Goal: Task Accomplishment & Management: Manage account settings

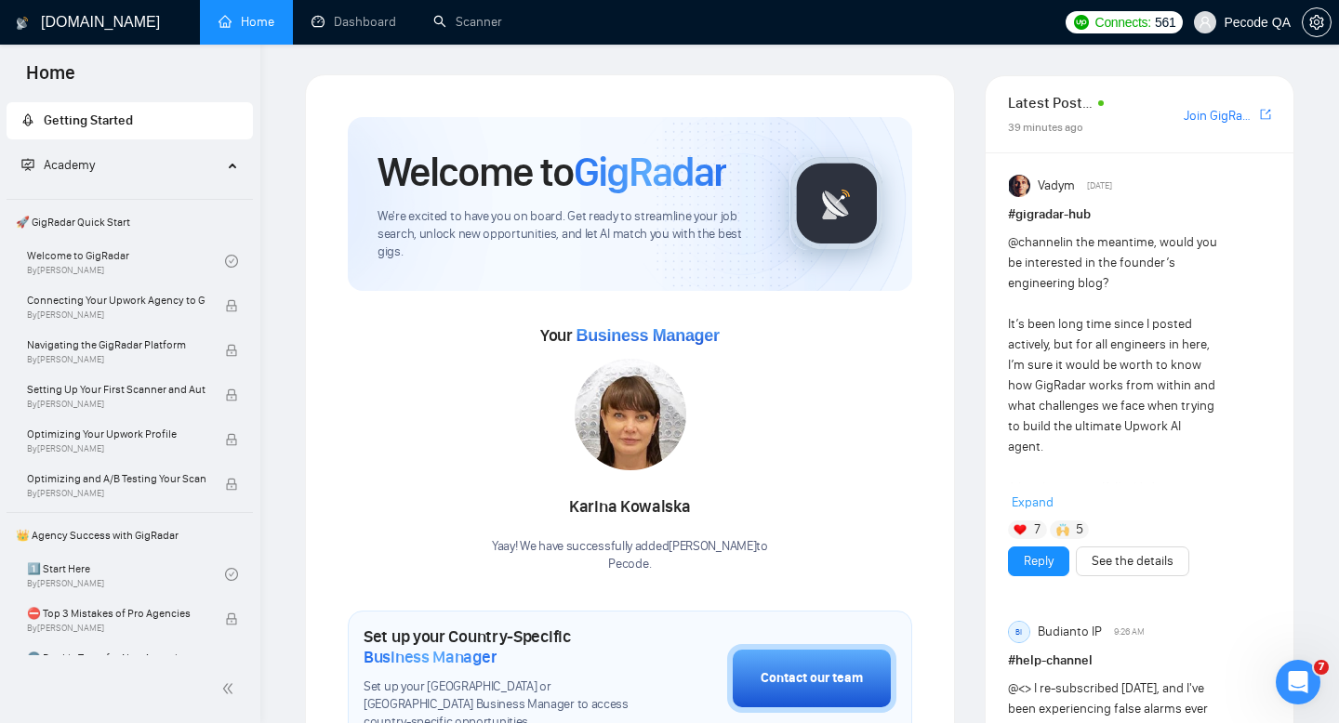
scroll to position [4442, 0]
click at [476, 30] on link "Scanner" at bounding box center [467, 22] width 69 height 16
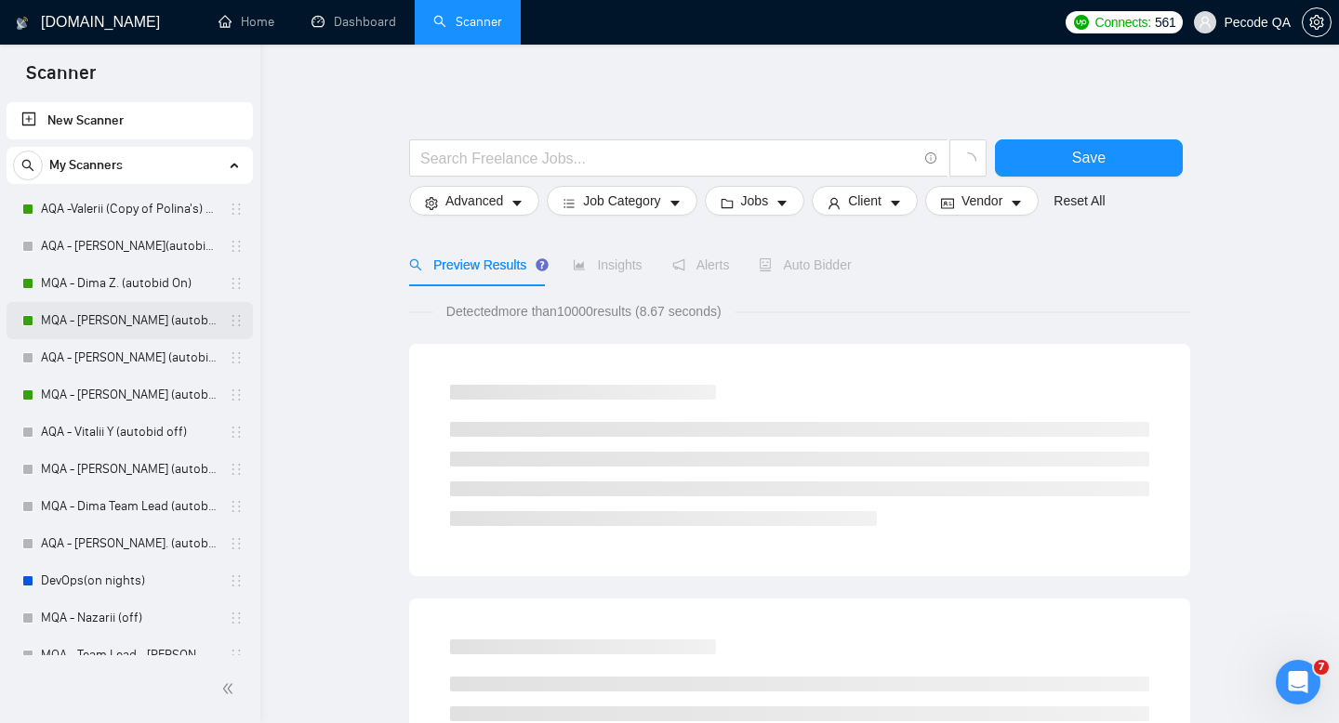
click at [116, 328] on link "MQA - [PERSON_NAME] (autobid on)" at bounding box center [129, 320] width 177 height 37
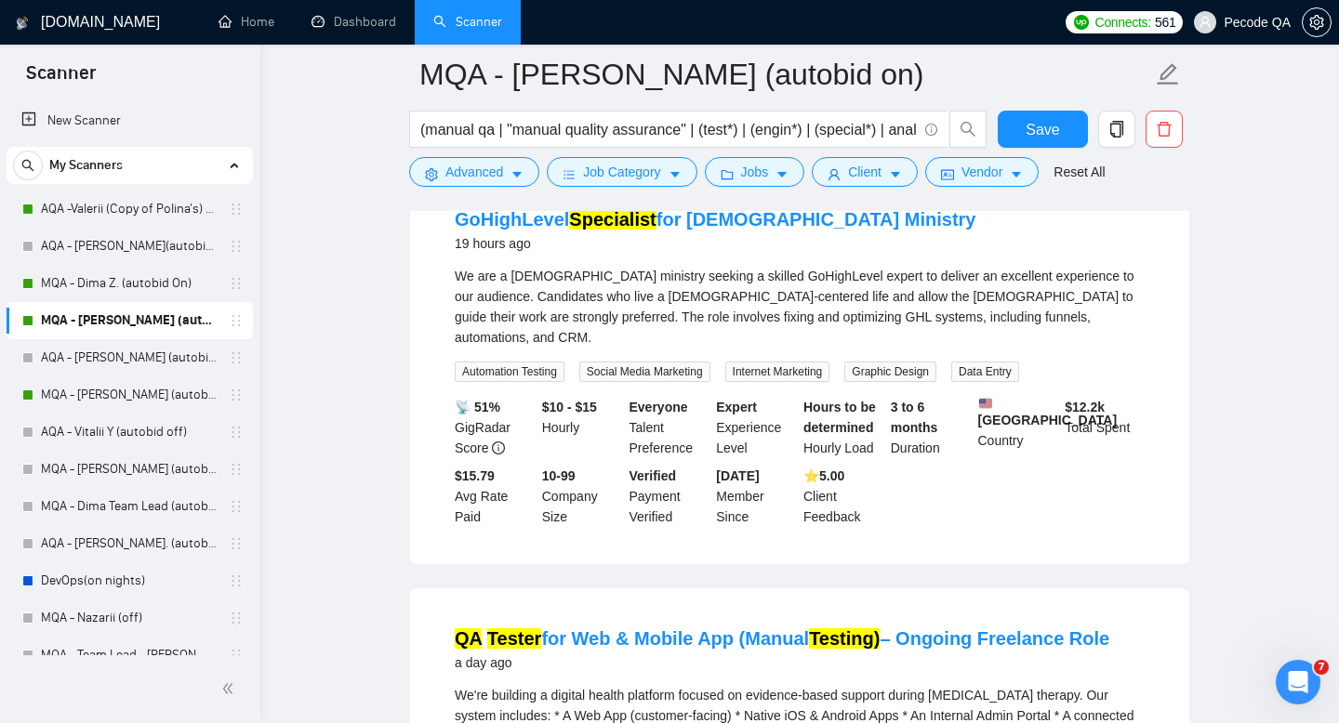
scroll to position [918, 0]
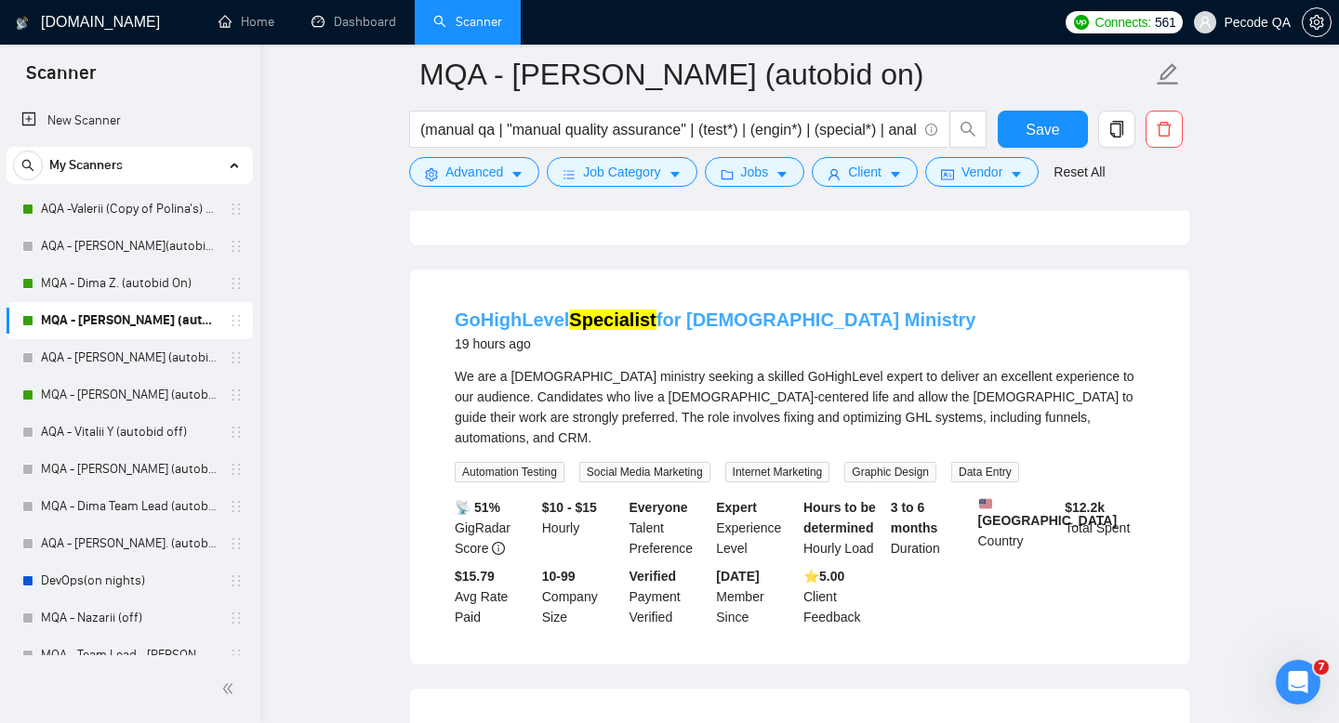
click at [513, 330] on link "GoHighLevel Specialist for [DEMOGRAPHIC_DATA] Ministry" at bounding box center [715, 320] width 521 height 20
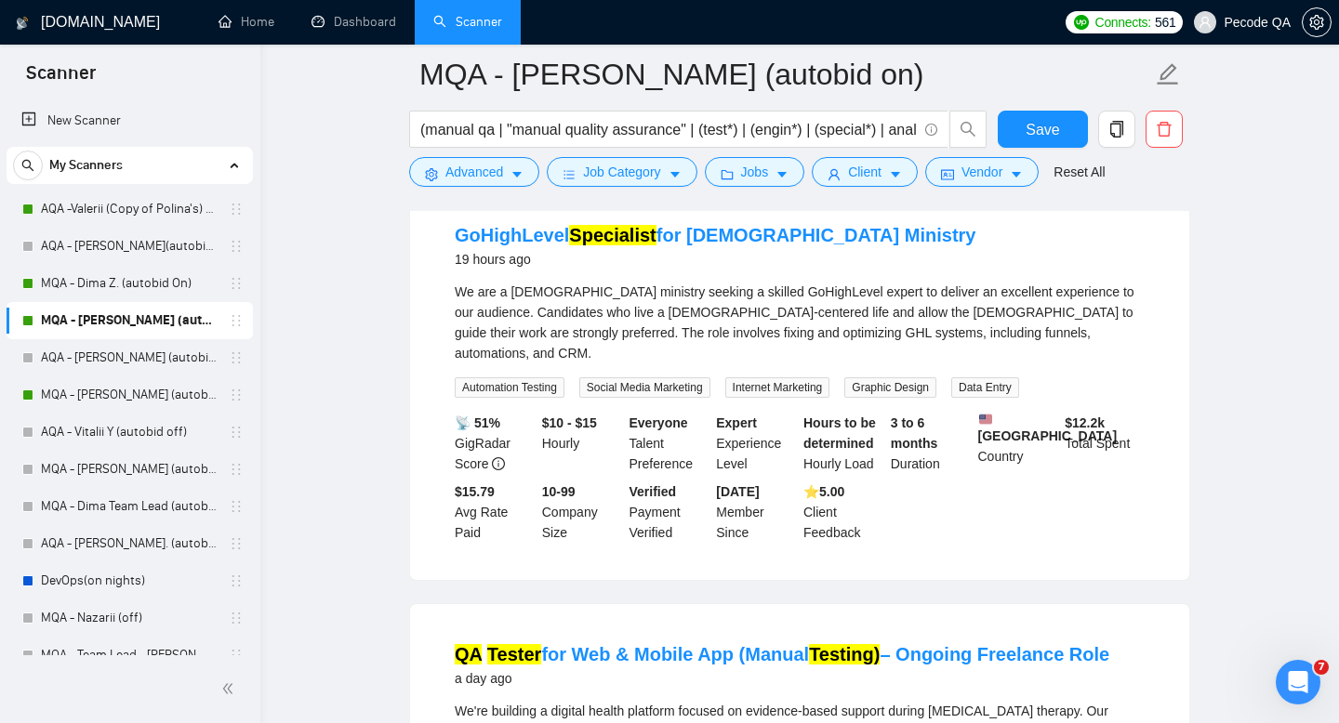
scroll to position [1013, 0]
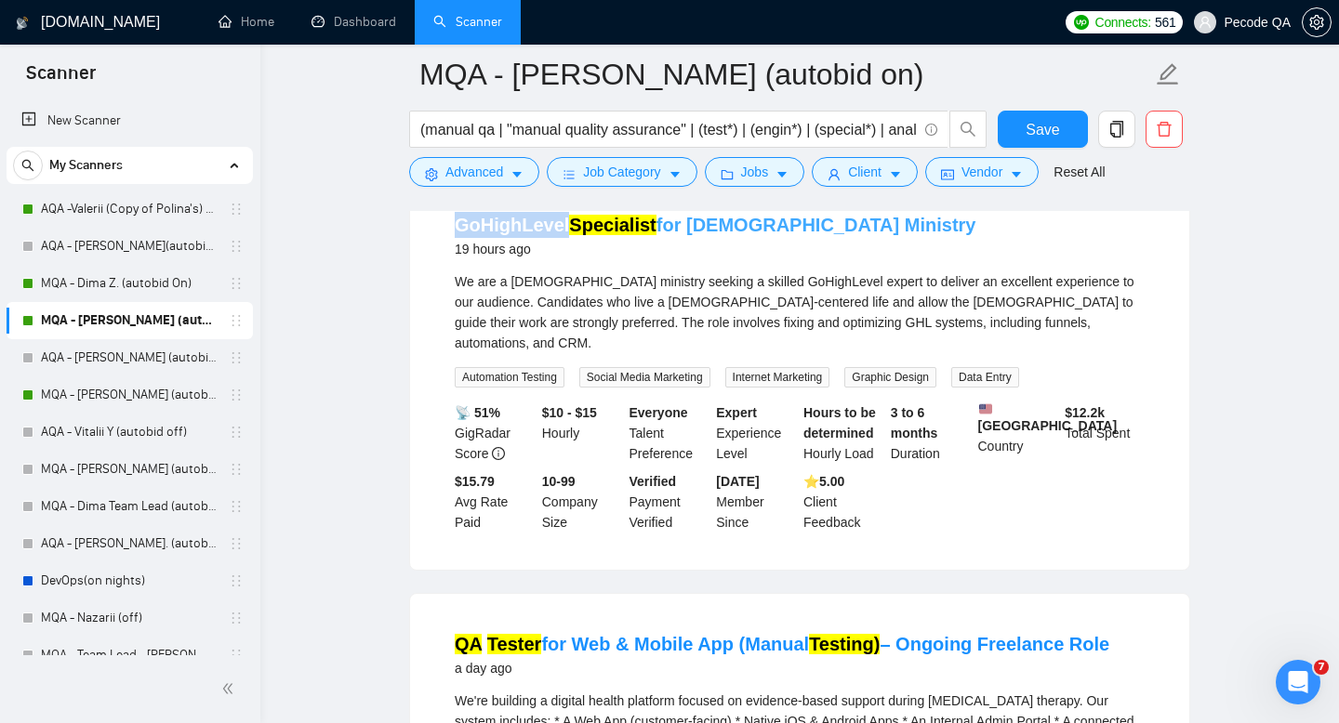
drag, startPoint x: 431, startPoint y: 245, endPoint x: 564, endPoint y: 245, distance: 133.0
click at [564, 245] on div "GoHighLevel Specialist for [DEMOGRAPHIC_DATA] Ministry 19 hours ago We are a [D…" at bounding box center [799, 372] width 779 height 395
copy link "GoHighLevel"
click at [479, 160] on button "Advanced" at bounding box center [474, 172] width 130 height 30
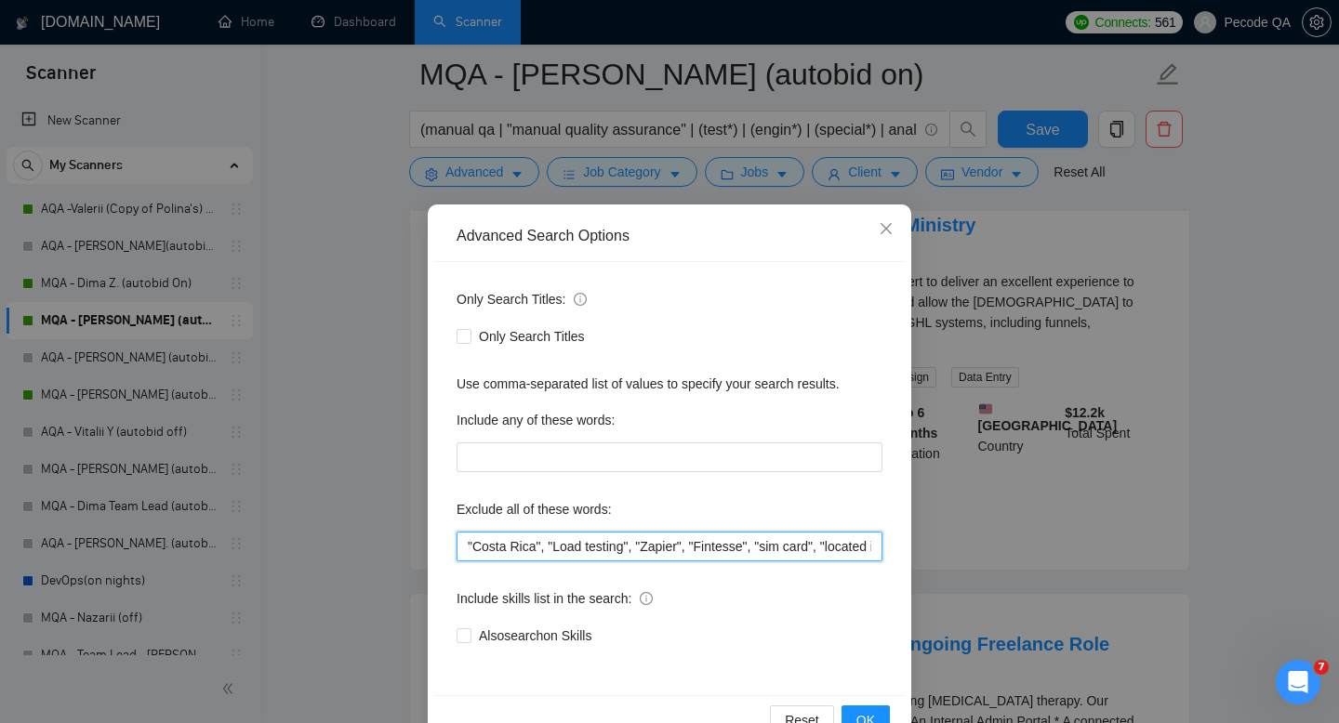
click at [463, 542] on input ""Costa Rica", "Load testing", "Zapier", "Fintesse", "sim card", "located in", "…" at bounding box center [670, 547] width 426 height 30
paste input "GoHighLevel"
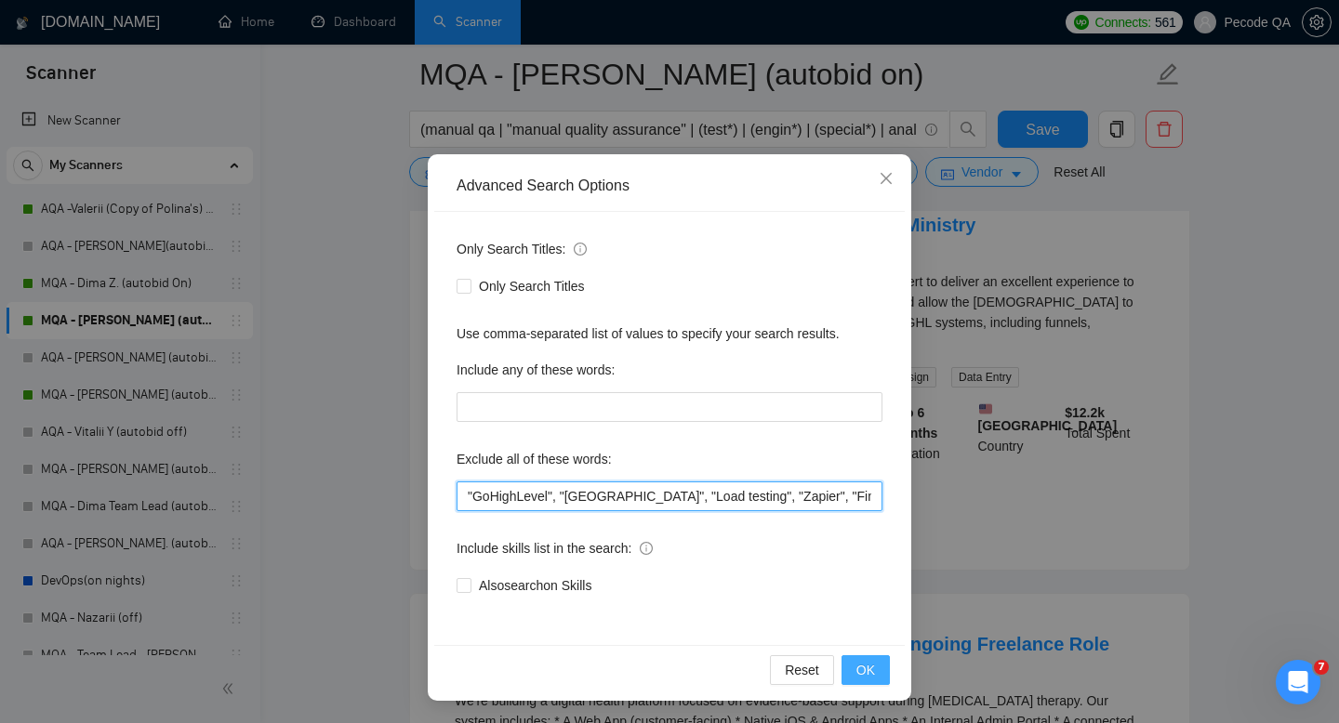
type input ""GoHighLevel", "[GEOGRAPHIC_DATA]", "Load testing", "Zapier", "Fintesse", "sim …"
click at [860, 674] on span "OK" at bounding box center [865, 670] width 19 height 20
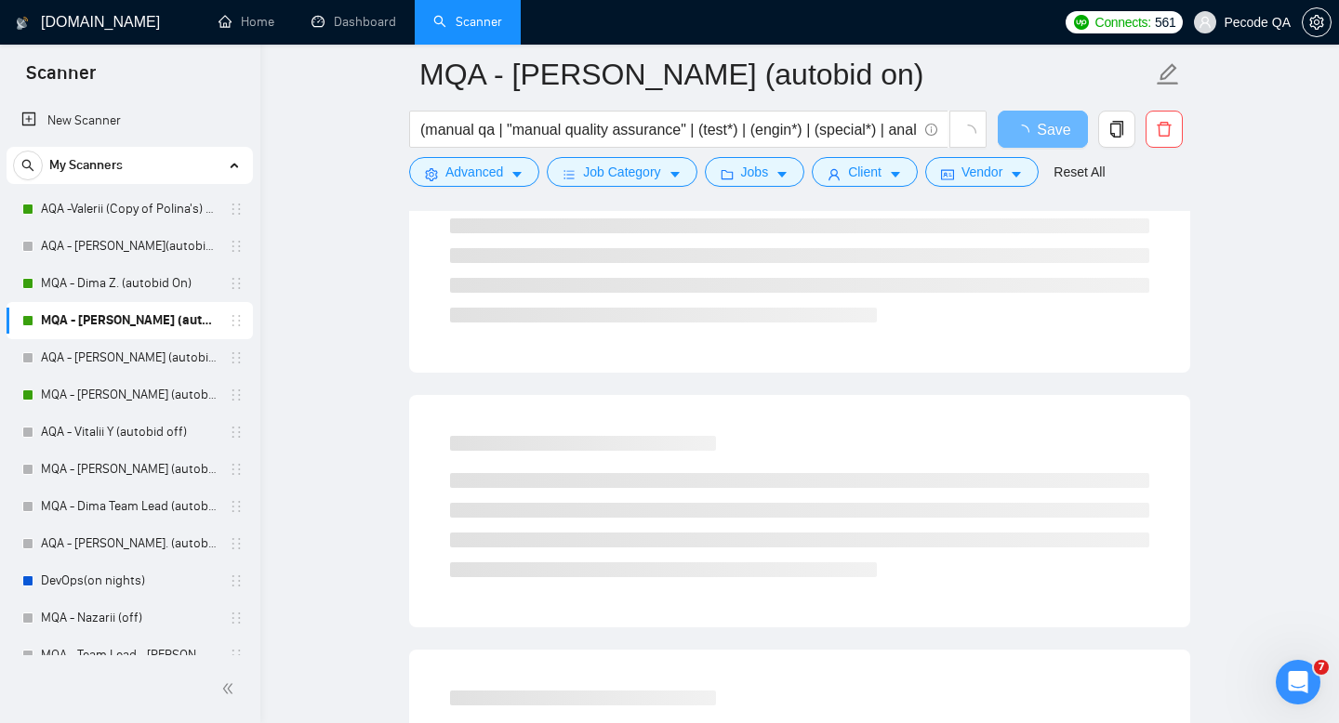
scroll to position [0, 0]
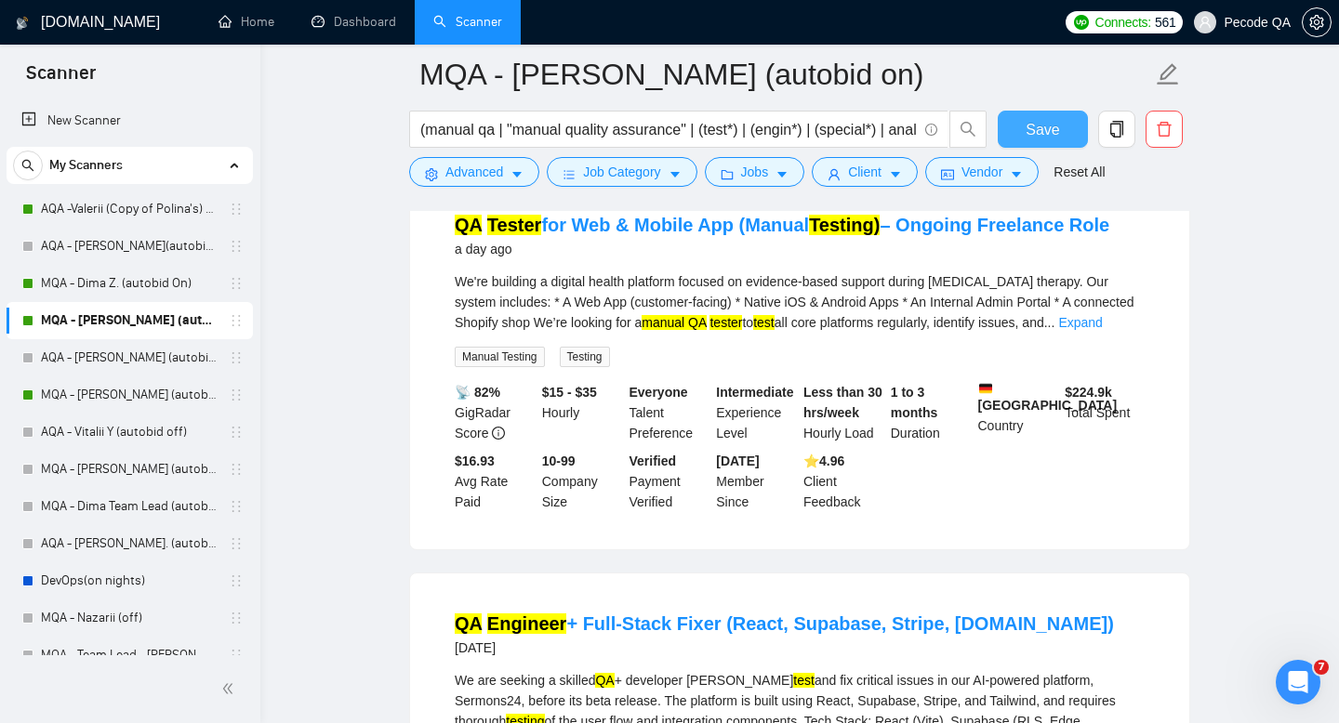
click at [1051, 124] on span "Save" at bounding box center [1042, 129] width 33 height 23
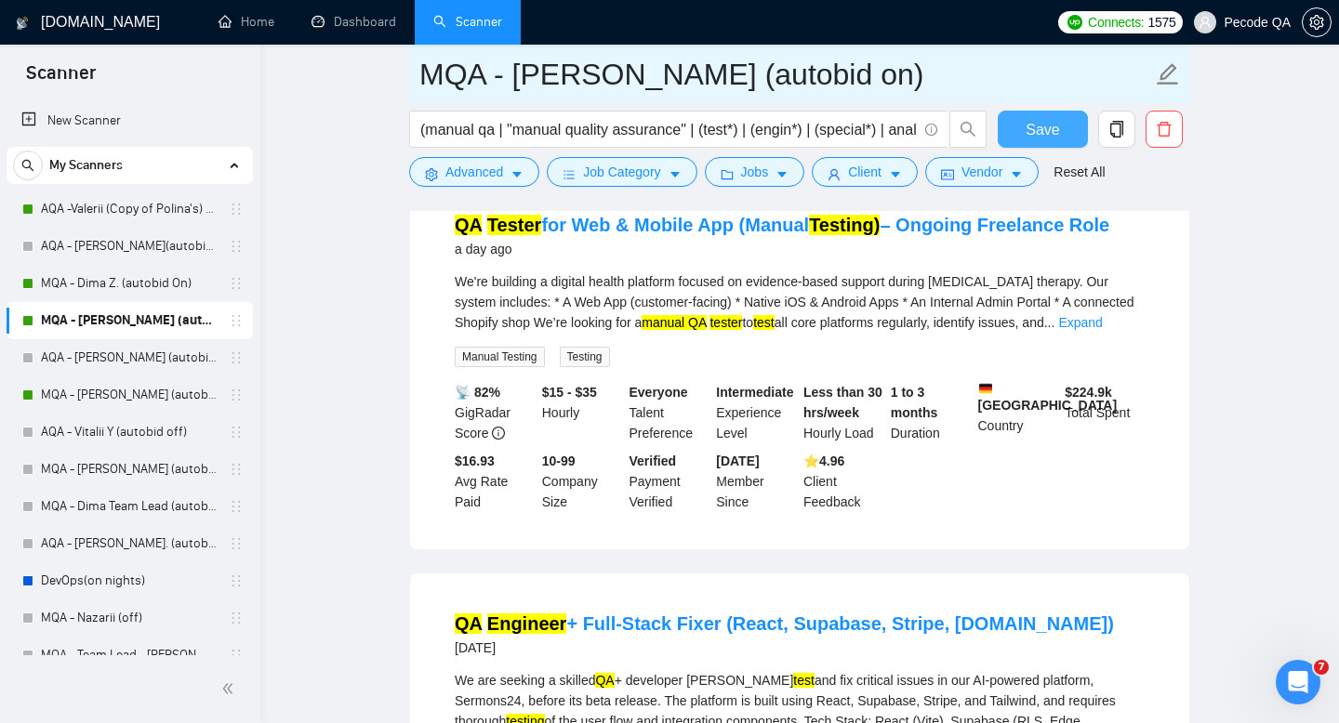
drag, startPoint x: 1056, startPoint y: 129, endPoint x: 836, endPoint y: 86, distance: 224.5
click at [1056, 129] on span "Save" at bounding box center [1042, 129] width 33 height 23
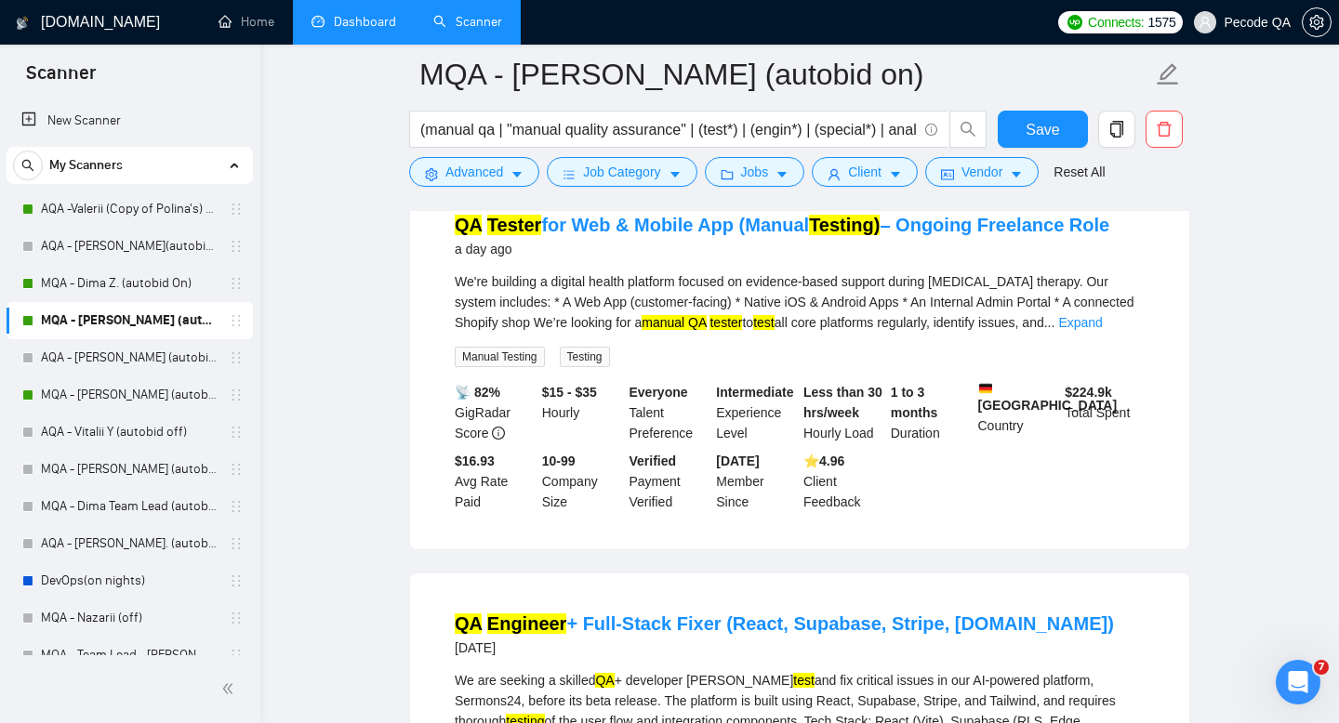
click at [354, 16] on link "Dashboard" at bounding box center [353, 22] width 85 height 16
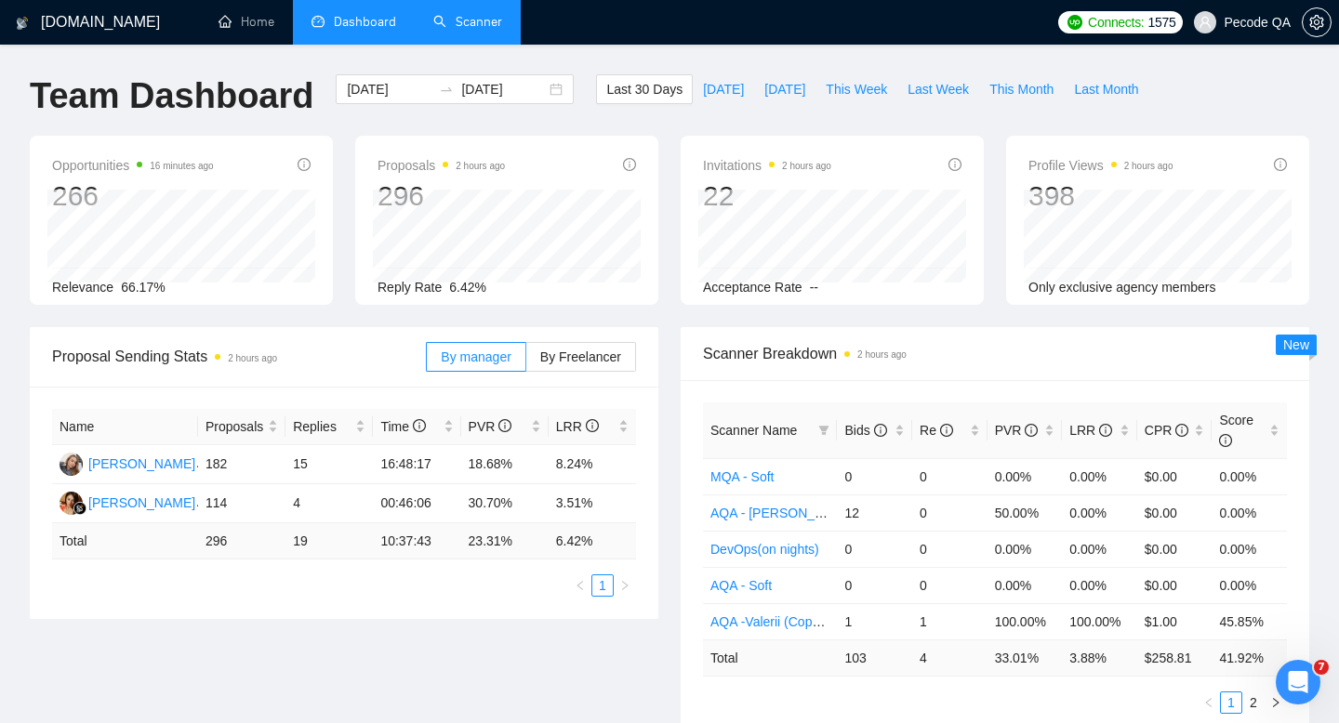
click at [1224, 36] on span "Pecode QA" at bounding box center [1242, 23] width 119 height 60
click at [616, 364] on span "By Freelancer" at bounding box center [580, 357] width 81 height 15
click at [526, 362] on input "By Freelancer" at bounding box center [526, 362] width 0 height 0
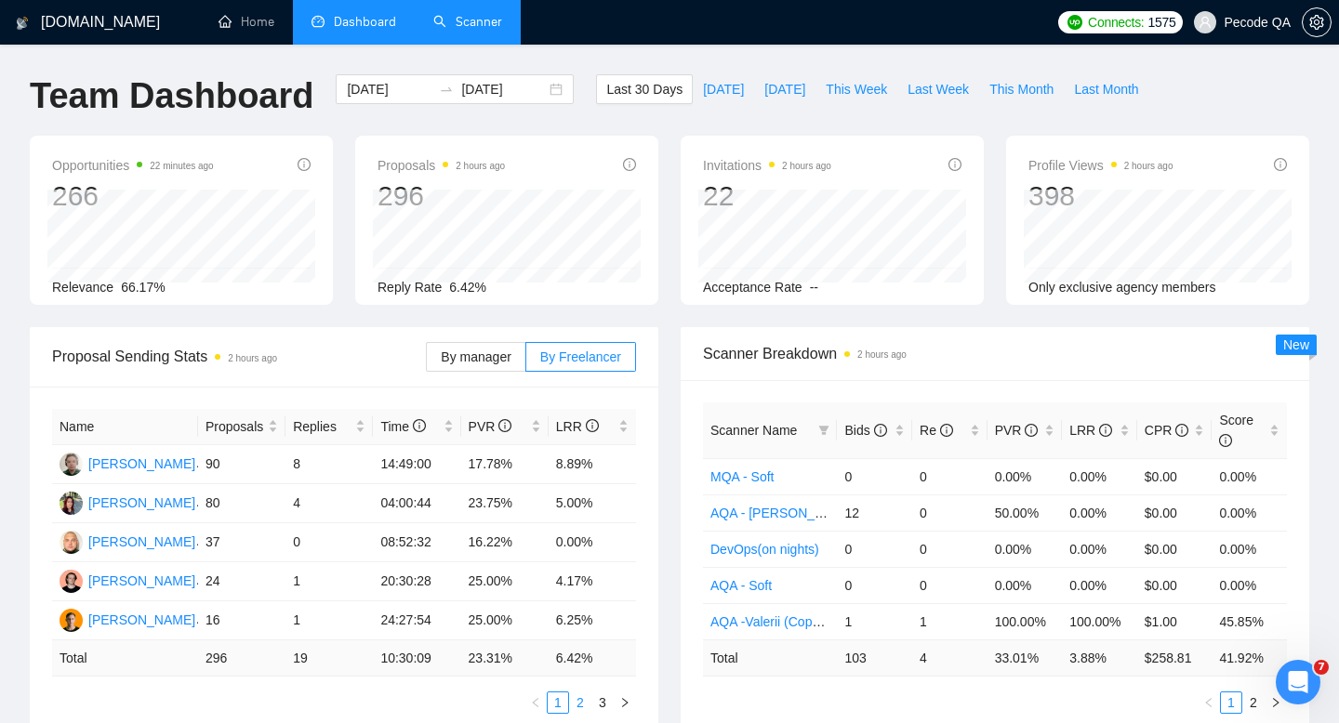
click at [582, 698] on link "2" at bounding box center [580, 703] width 20 height 20
click at [603, 705] on link "3" at bounding box center [602, 703] width 20 height 20
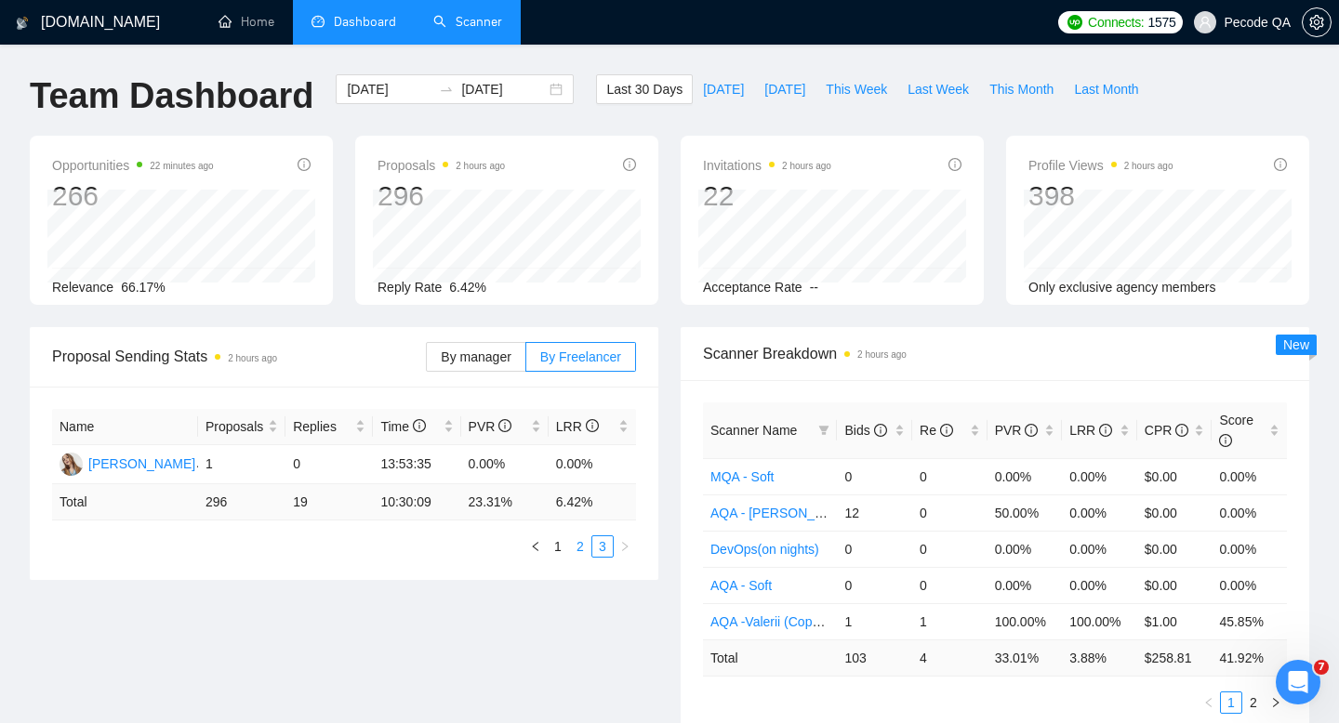
click at [575, 541] on link "2" at bounding box center [580, 546] width 20 height 20
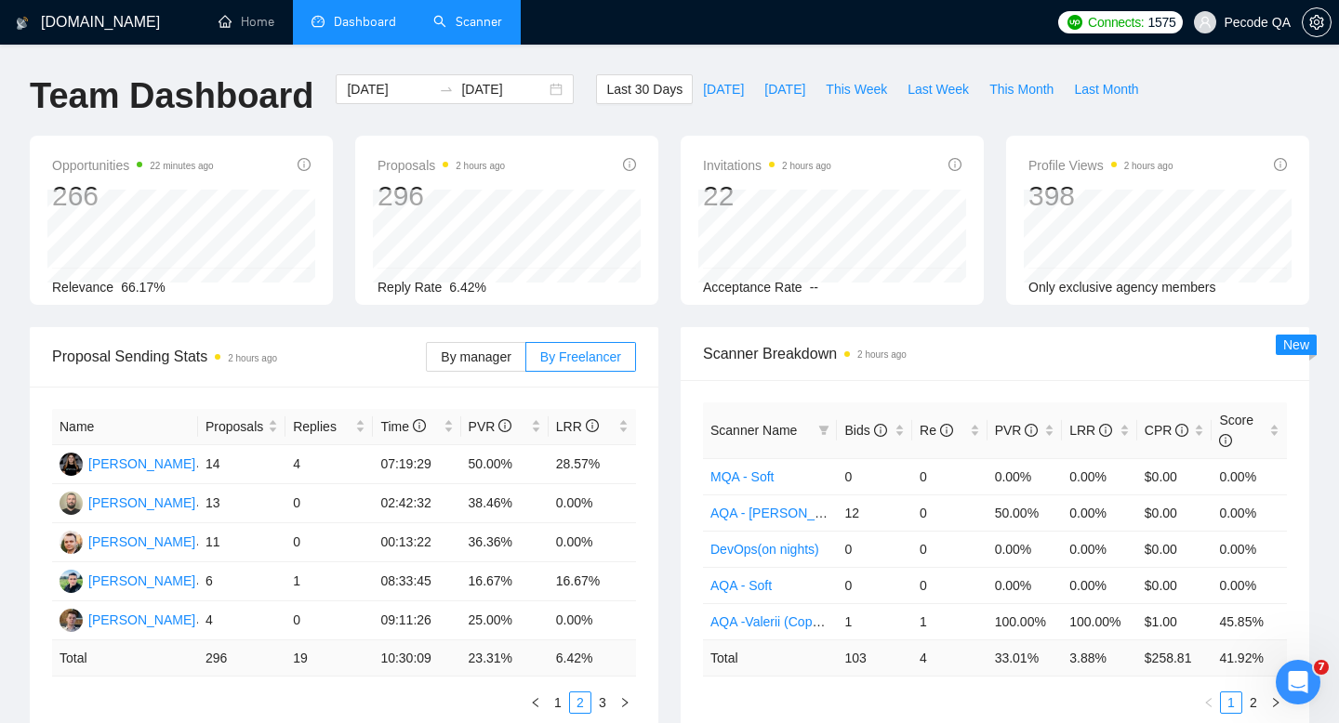
click at [445, 30] on link "Scanner" at bounding box center [467, 22] width 69 height 16
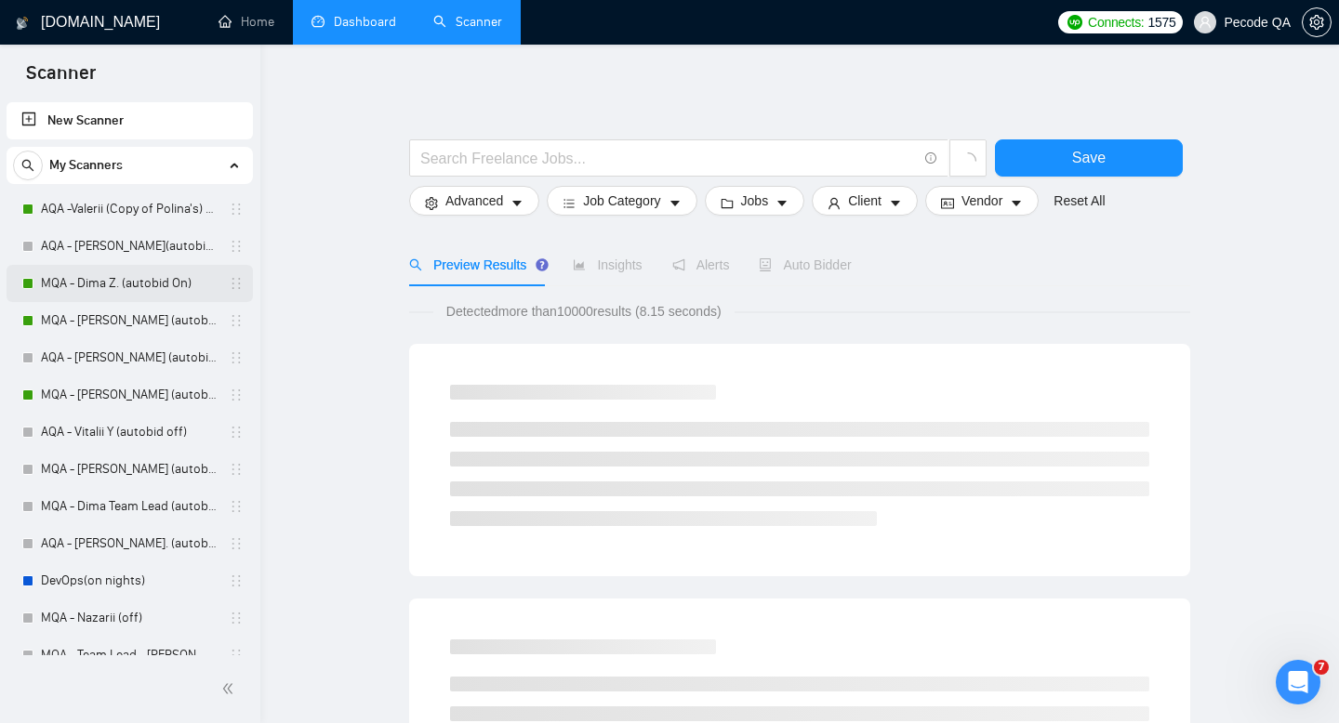
click at [151, 289] on link "MQA - Dima Z. (autobid On)" at bounding box center [129, 283] width 177 height 37
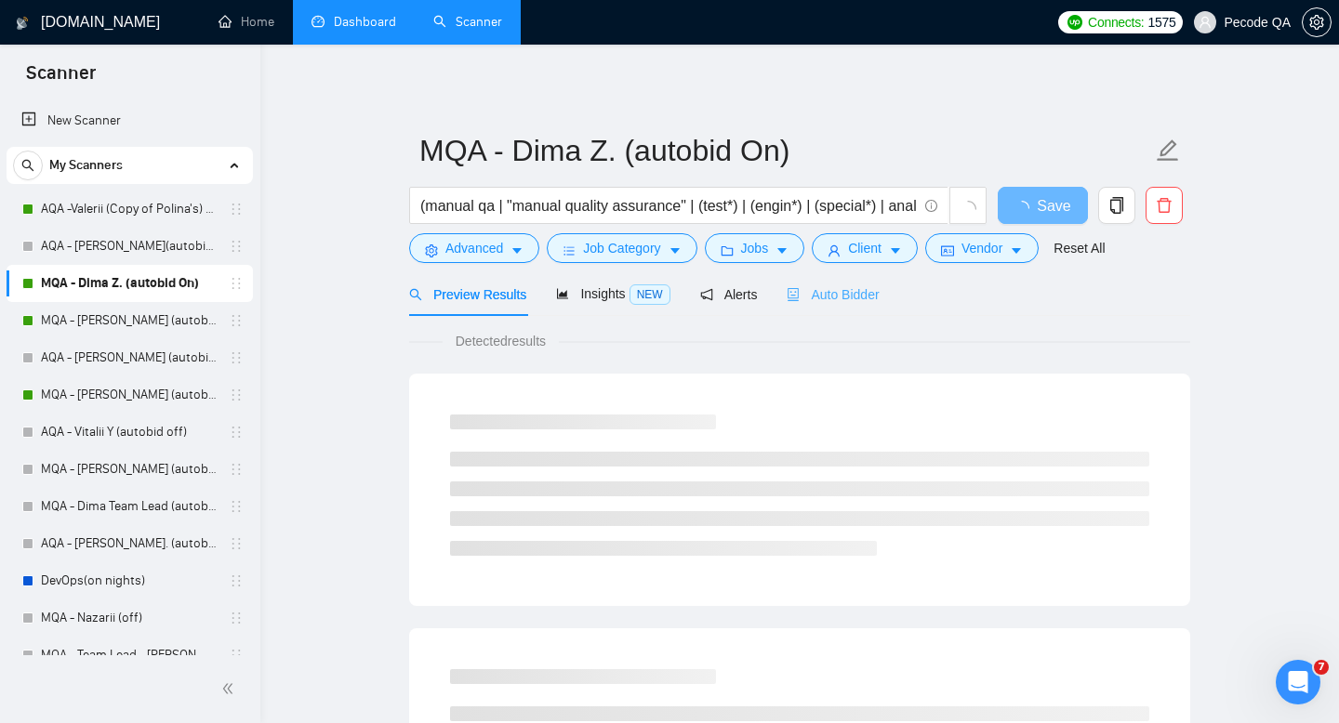
click at [800, 308] on div "Auto Bidder" at bounding box center [833, 294] width 92 height 44
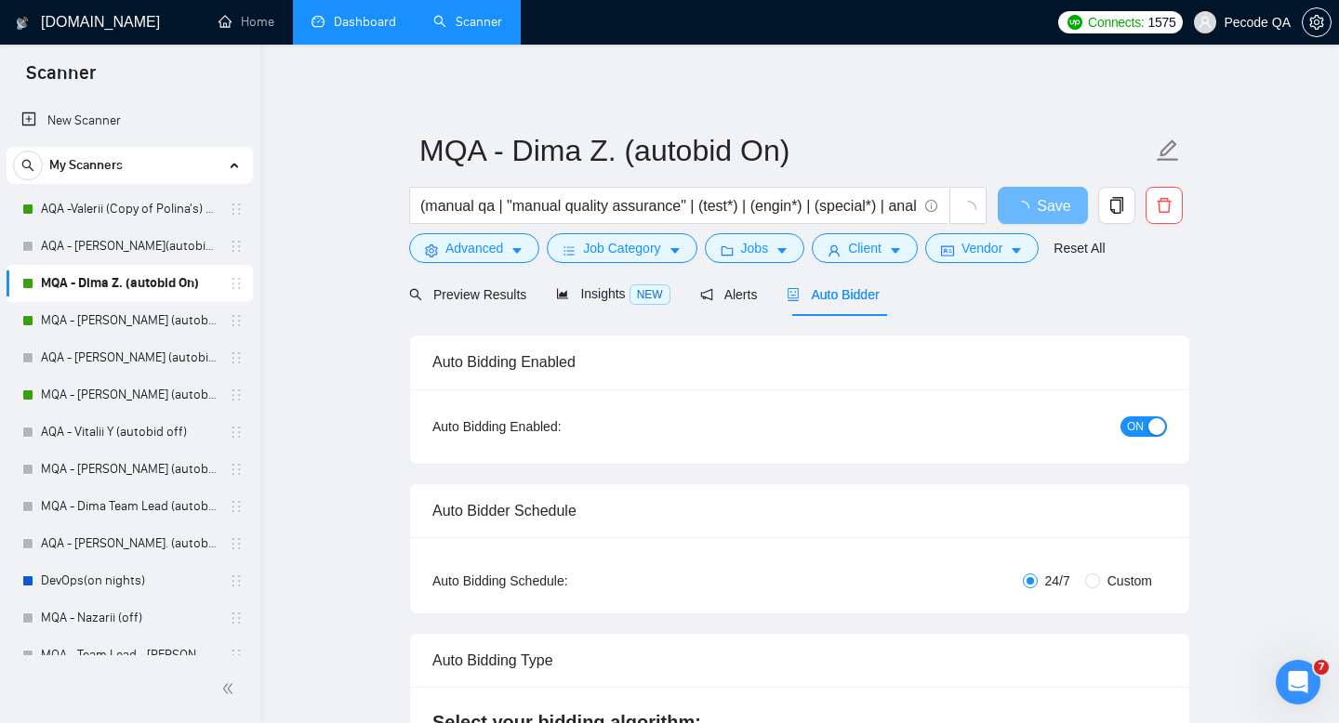
radio input "false"
radio input "true"
checkbox input "true"
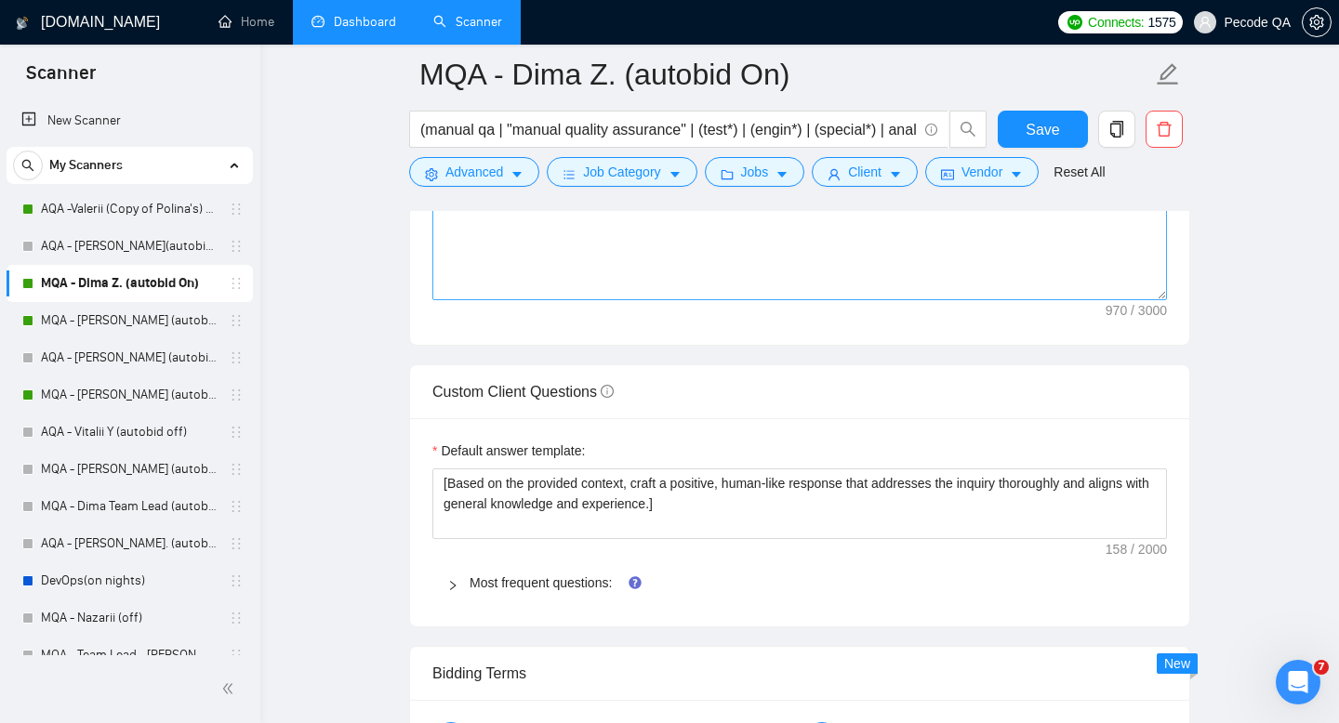
scroll to position [2838, 0]
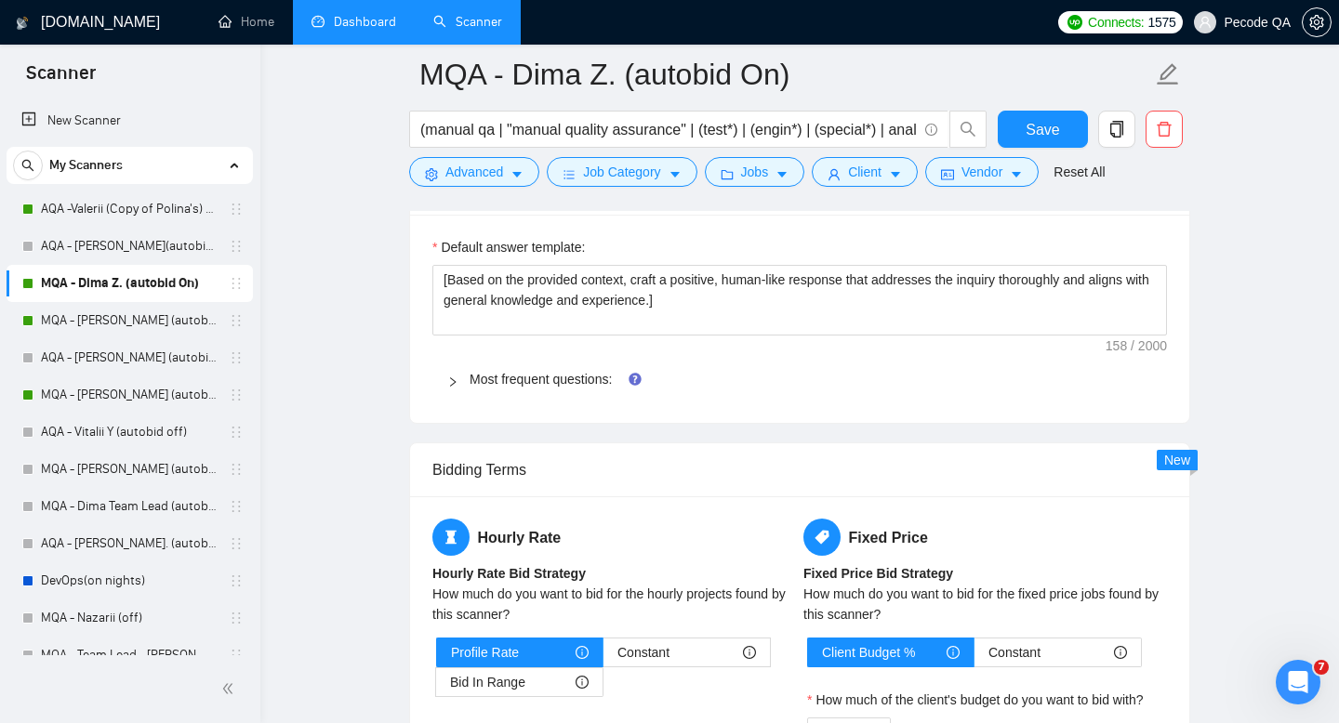
click at [339, 30] on link "Dashboard" at bounding box center [353, 22] width 85 height 16
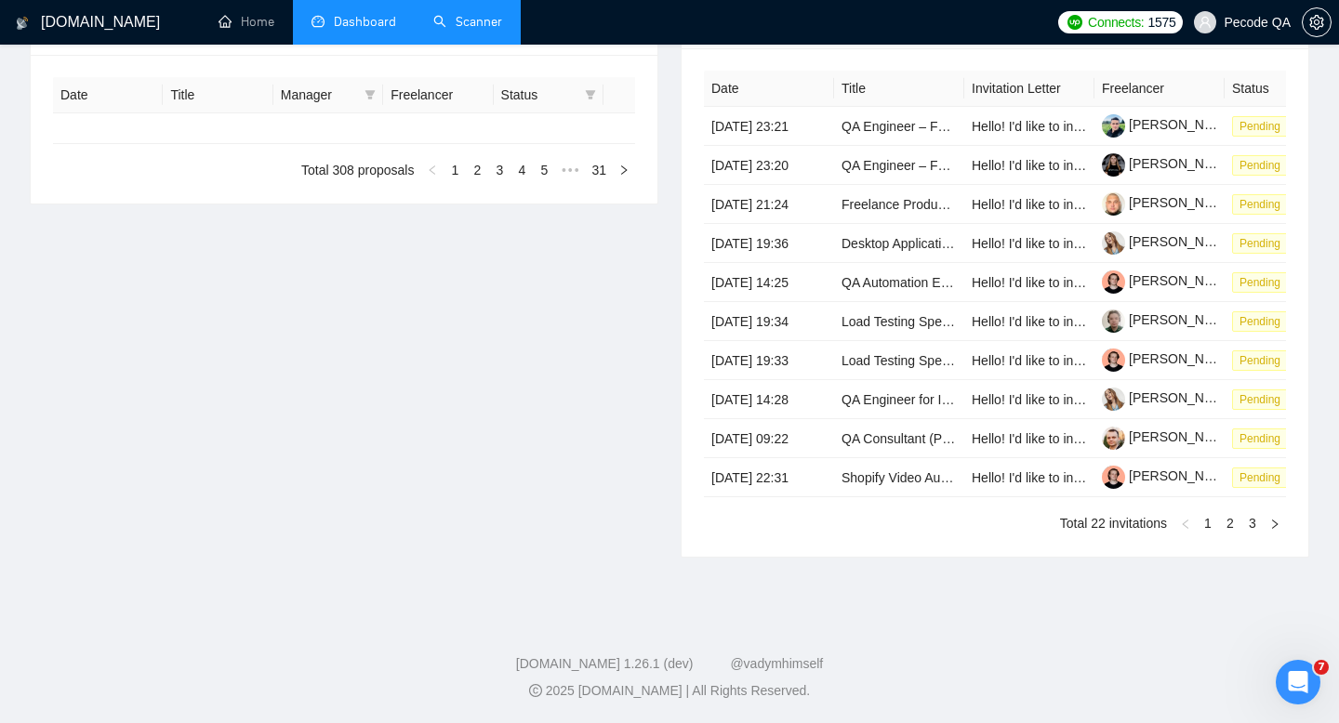
type input "[DATE]"
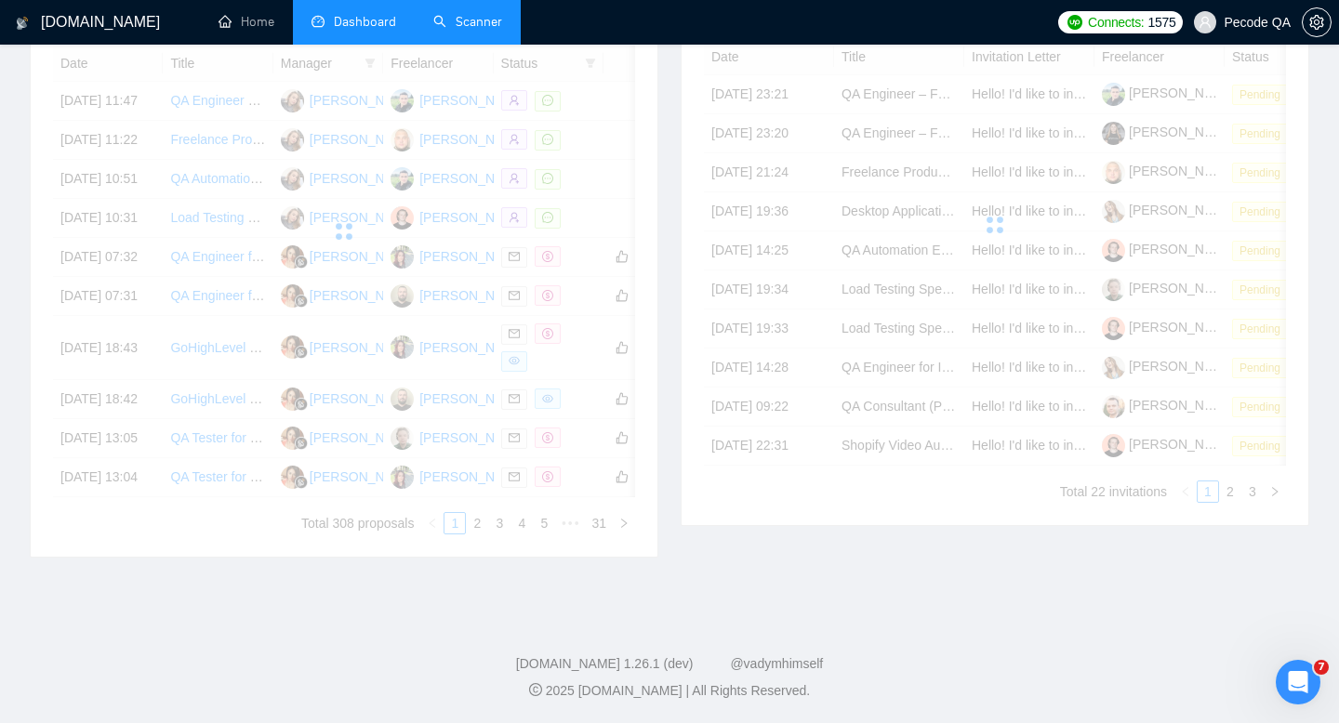
scroll to position [941, 0]
